Goal: Task Accomplishment & Management: Complete application form

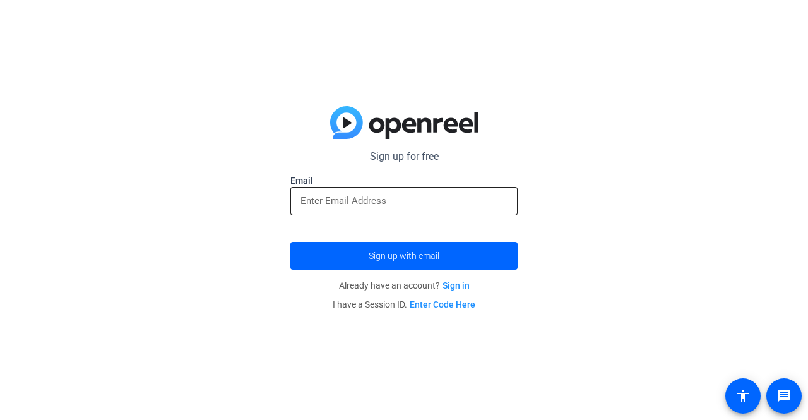
click at [302, 201] on input "email" at bounding box center [403, 200] width 207 height 15
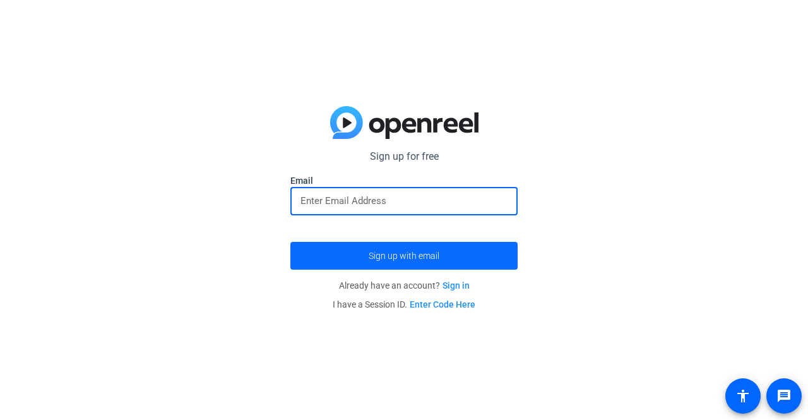
click at [315, 252] on span "submit" at bounding box center [403, 255] width 227 height 30
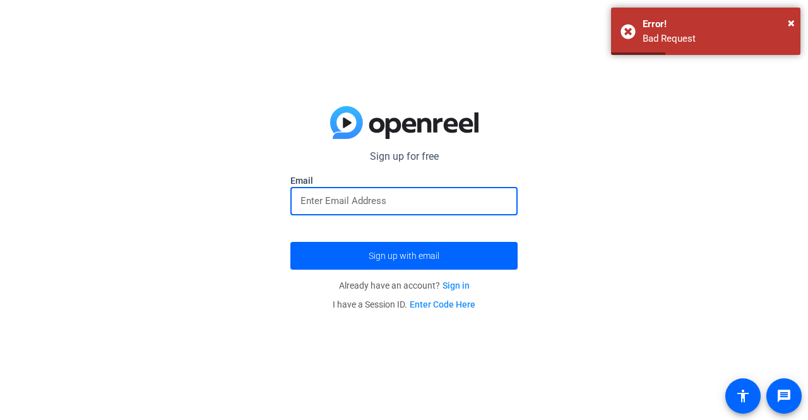
click at [404, 205] on input "email" at bounding box center [403, 200] width 207 height 15
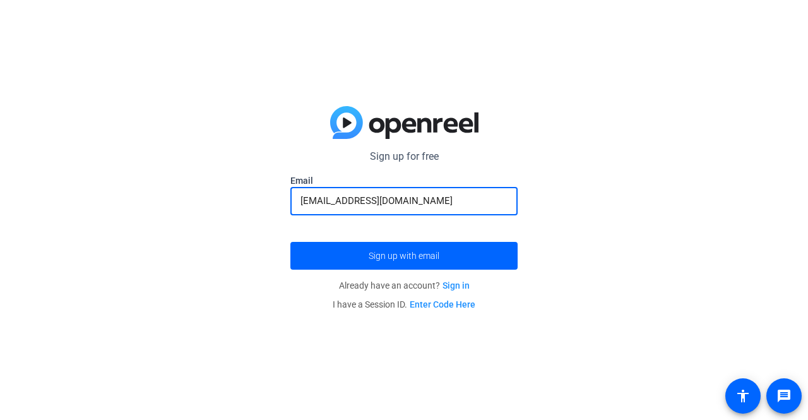
type input "[EMAIL_ADDRESS][DOMAIN_NAME]"
click at [290, 242] on button "Sign up with email" at bounding box center [403, 256] width 227 height 28
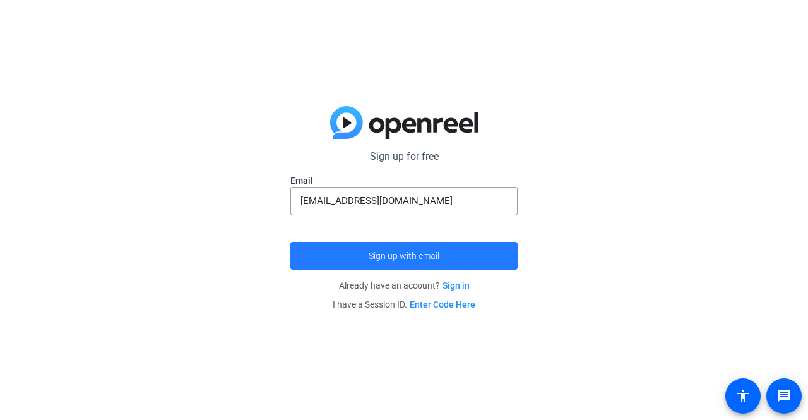
click at [384, 241] on span "submit" at bounding box center [403, 255] width 227 height 30
click at [365, 245] on span "submit" at bounding box center [403, 255] width 227 height 30
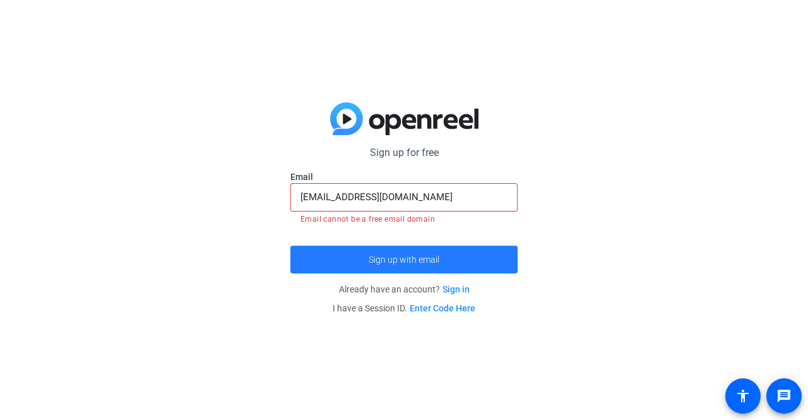
click at [367, 244] on span "submit" at bounding box center [403, 259] width 227 height 30
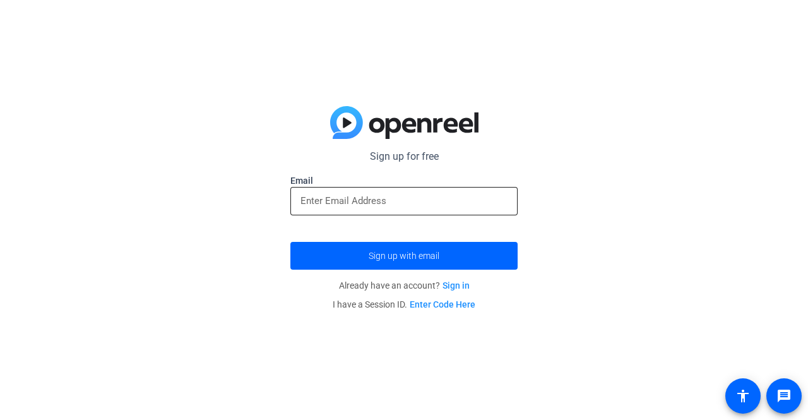
click at [341, 197] on input "email" at bounding box center [403, 200] width 207 height 15
